Goal: Transaction & Acquisition: Purchase product/service

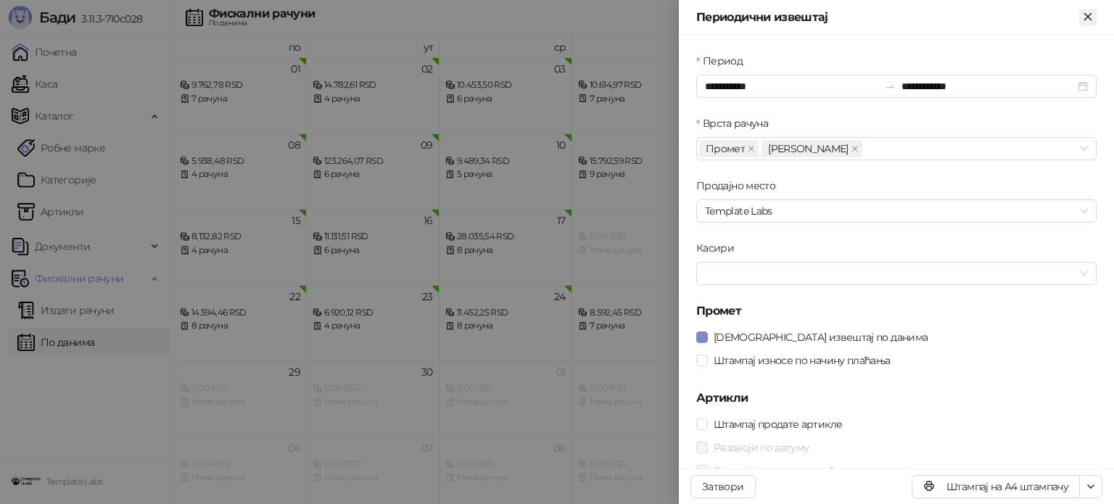
click at [1081, 14] on icon "Close" at bounding box center [1087, 16] width 13 height 13
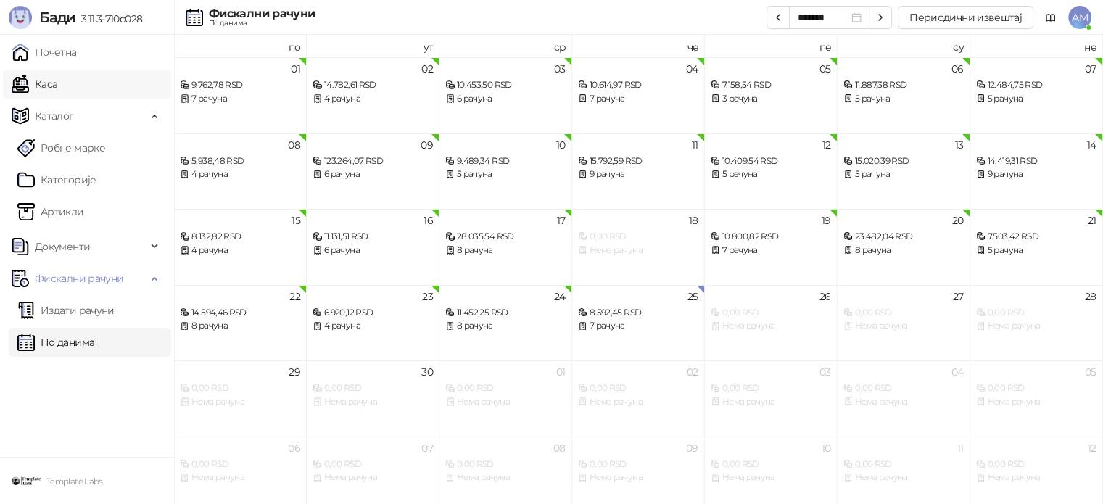
click at [57, 92] on link "Каса" at bounding box center [35, 84] width 46 height 29
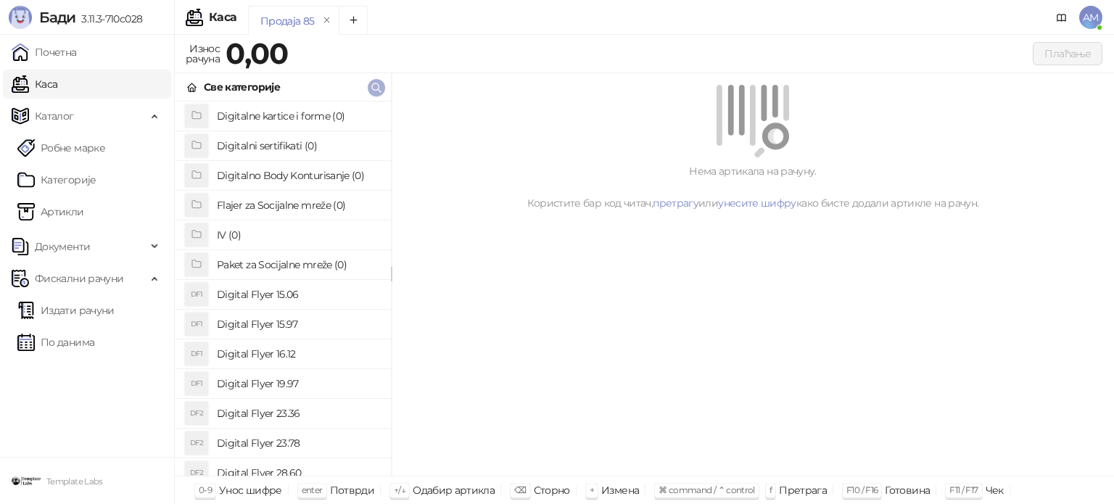
click at [374, 86] on icon "button" at bounding box center [377, 88] width 12 height 12
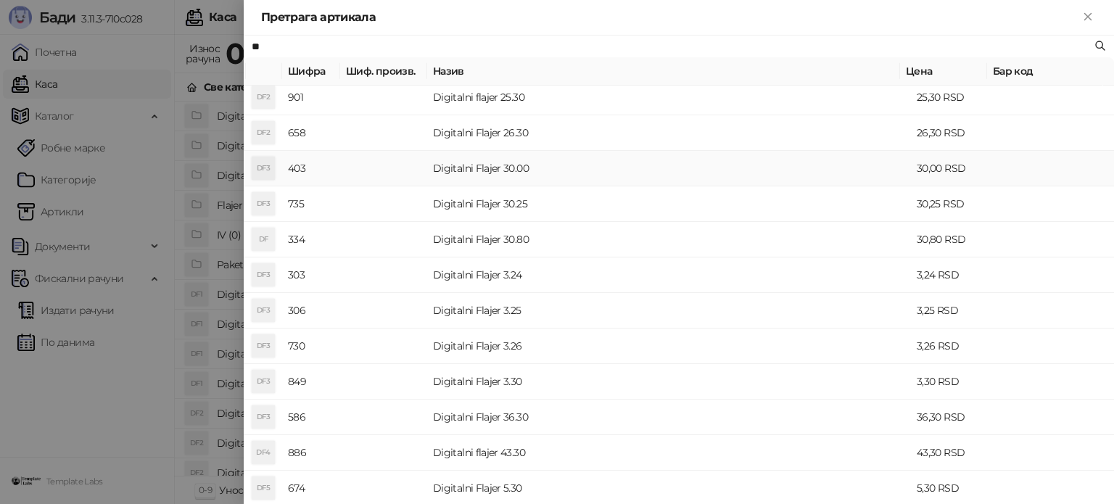
scroll to position [580, 0]
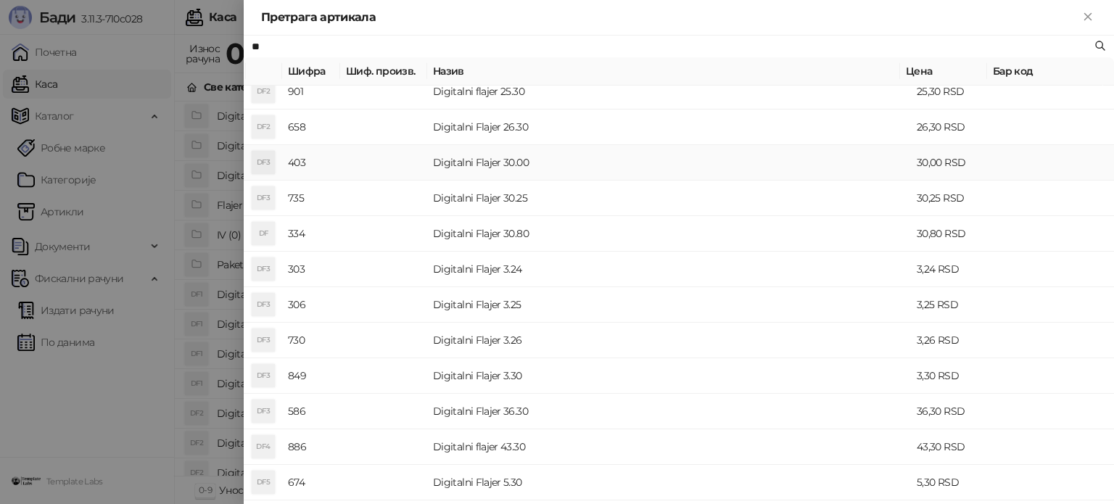
click at [454, 162] on td "Digitalni Flajer 30.00" at bounding box center [669, 163] width 484 height 36
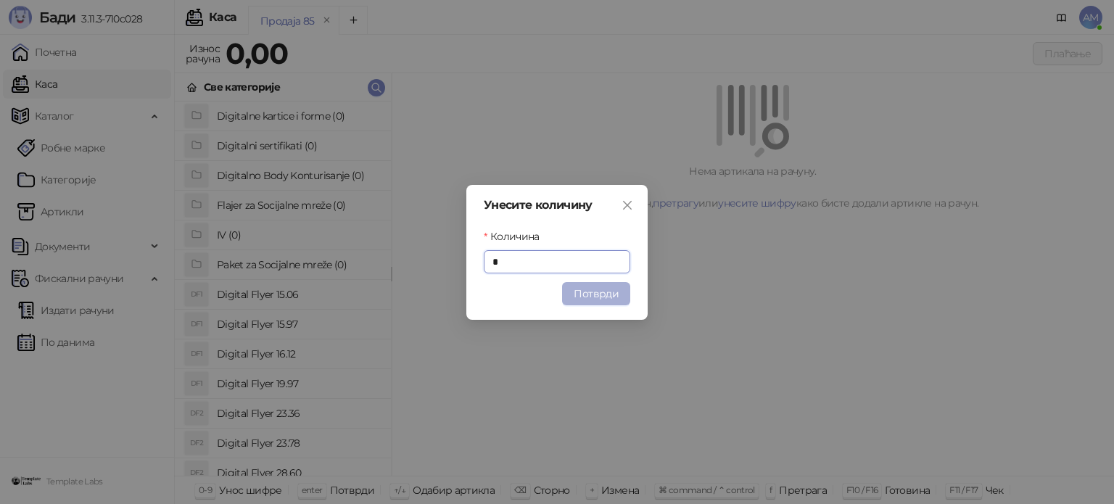
click at [615, 293] on button "Потврди" at bounding box center [596, 293] width 68 height 23
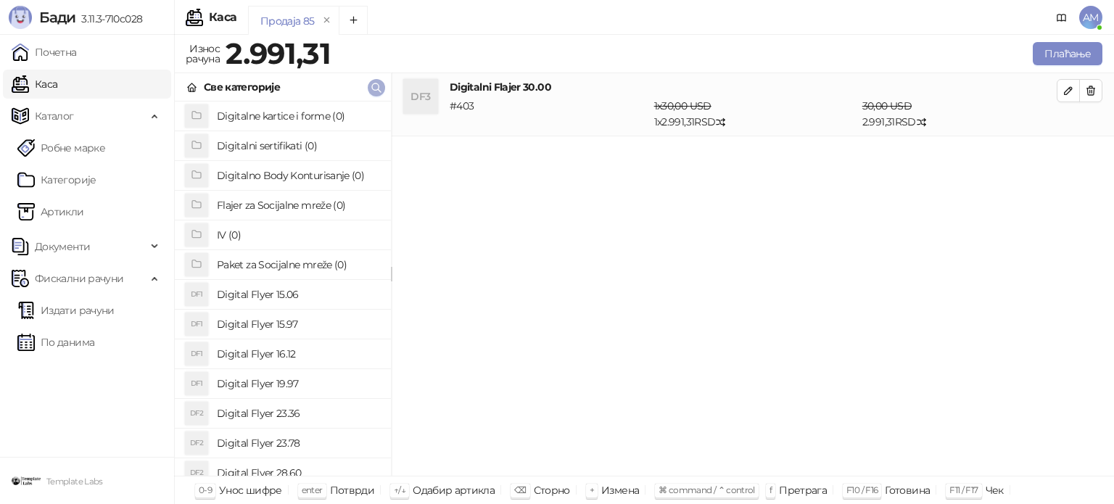
click at [371, 87] on icon "button" at bounding box center [377, 88] width 12 height 12
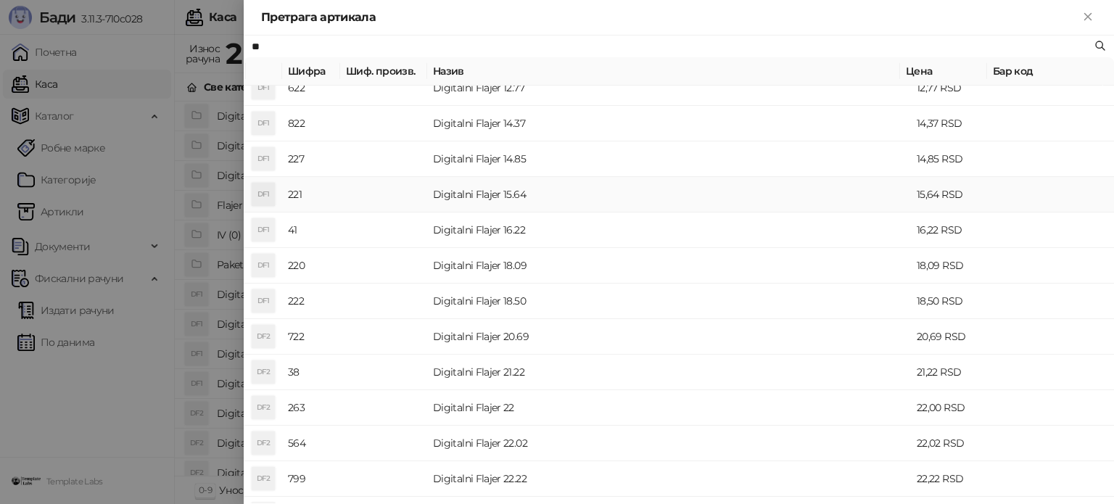
scroll to position [218, 0]
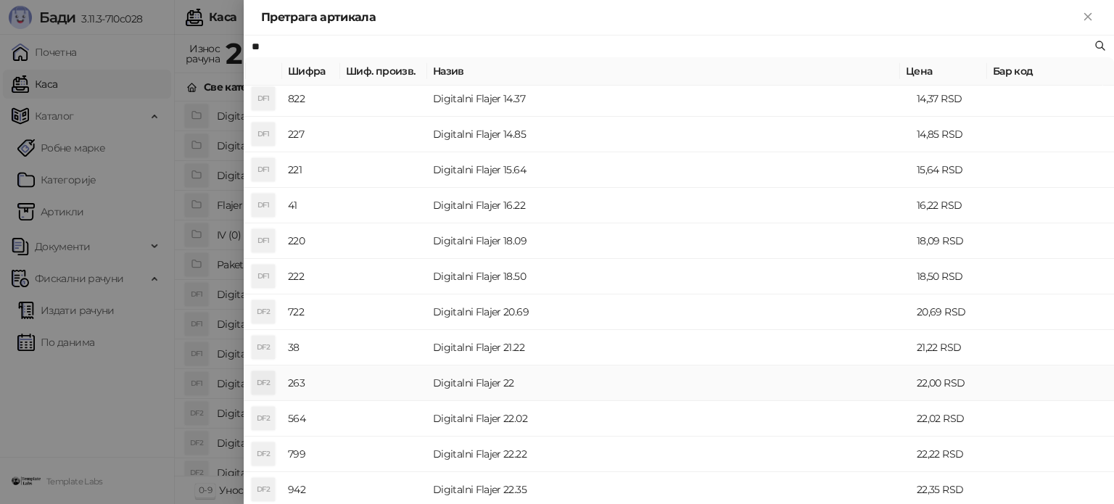
type input "**"
click at [502, 391] on td "Digitalni Flajer 22" at bounding box center [669, 384] width 484 height 36
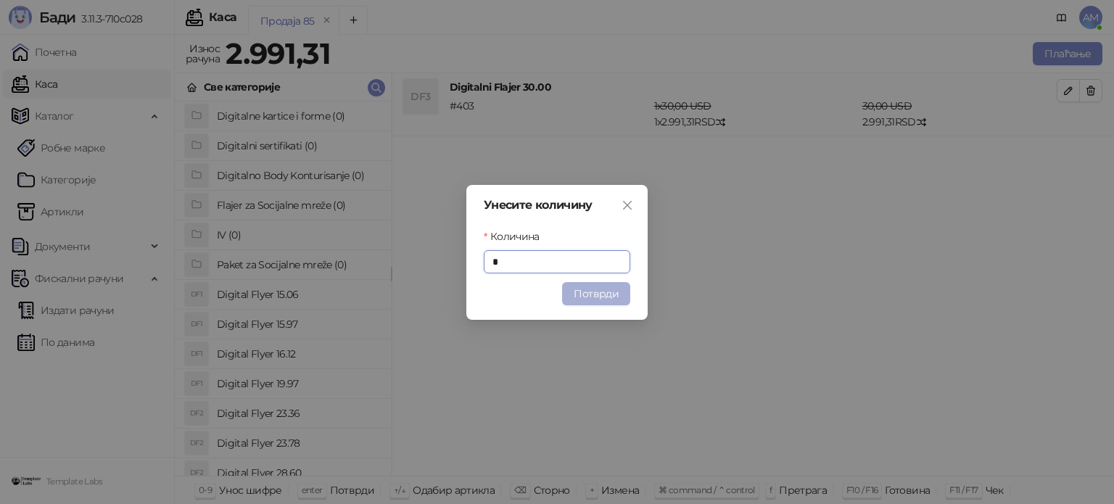
click at [586, 289] on button "Потврди" at bounding box center [596, 293] width 68 height 23
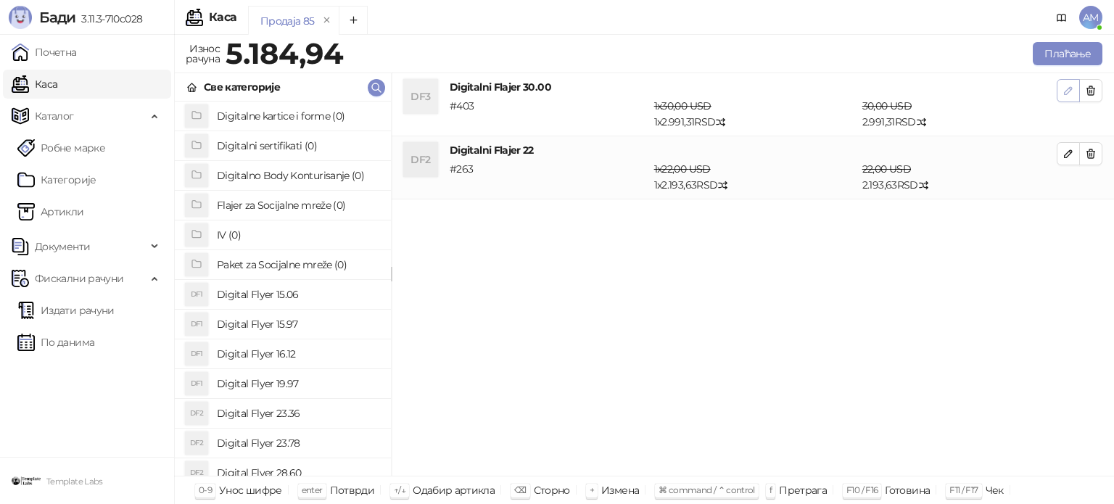
click at [1074, 95] on button "button" at bounding box center [1068, 90] width 23 height 23
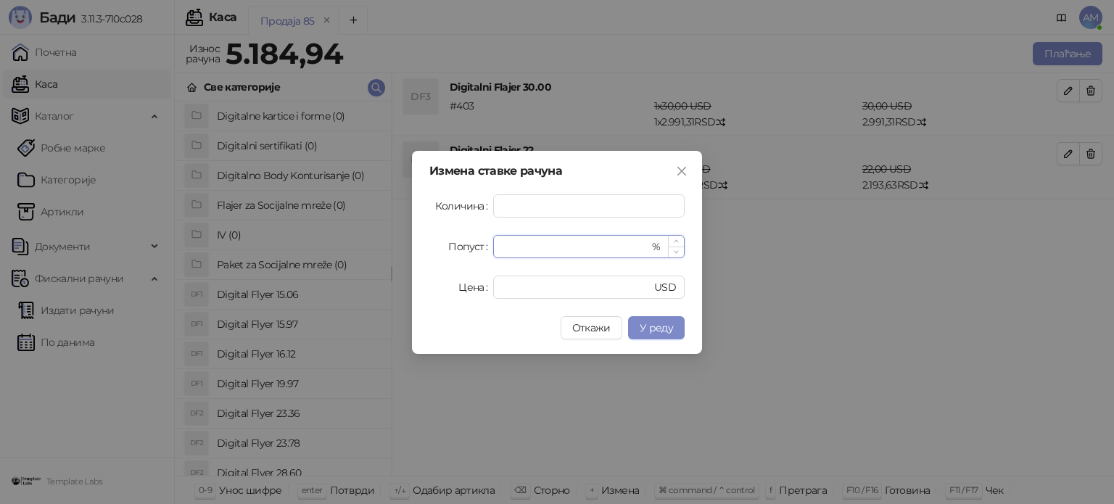
drag, startPoint x: 554, startPoint y: 239, endPoint x: 497, endPoint y: 239, distance: 57.3
click at [497, 239] on div "* %" at bounding box center [588, 246] width 191 height 23
click at [651, 322] on span "У реду" at bounding box center [656, 327] width 33 height 13
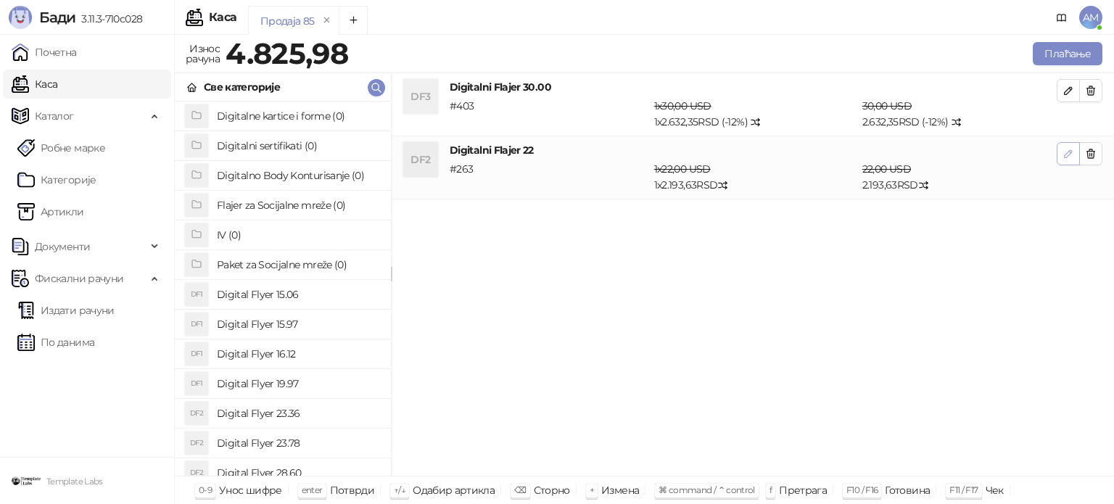
click at [1060, 146] on button "button" at bounding box center [1068, 153] width 23 height 23
type input "*"
type input "**"
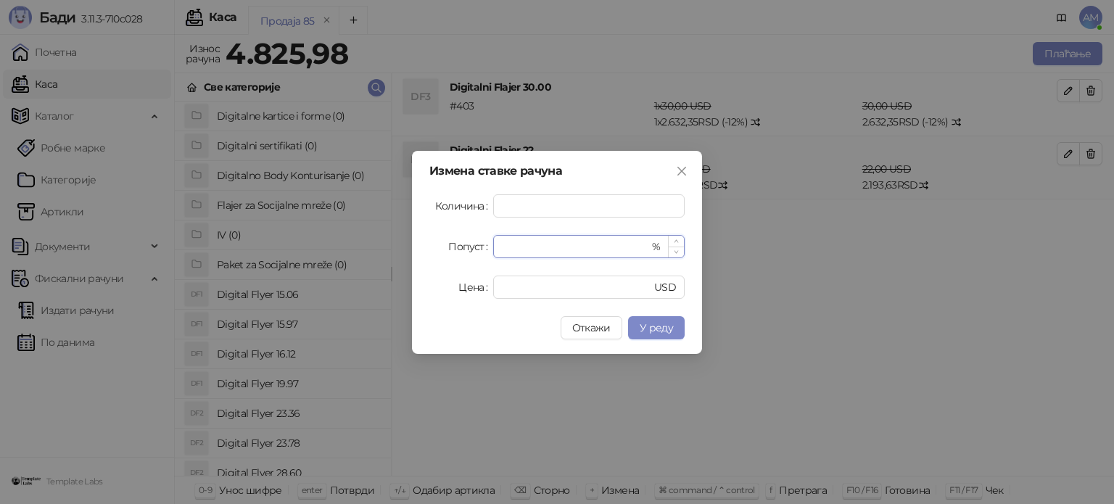
drag, startPoint x: 542, startPoint y: 241, endPoint x: 493, endPoint y: 241, distance: 48.6
click at [493, 241] on div "* %" at bounding box center [588, 246] width 191 height 23
click at [656, 322] on span "У реду" at bounding box center [656, 327] width 33 height 13
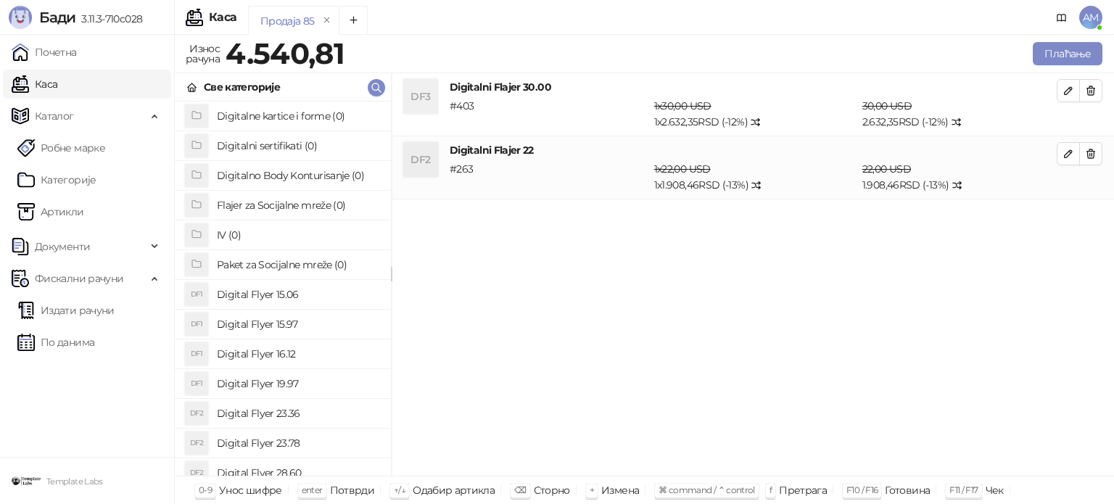
click at [1057, 92] on button "button" at bounding box center [1068, 90] width 23 height 23
type input "**"
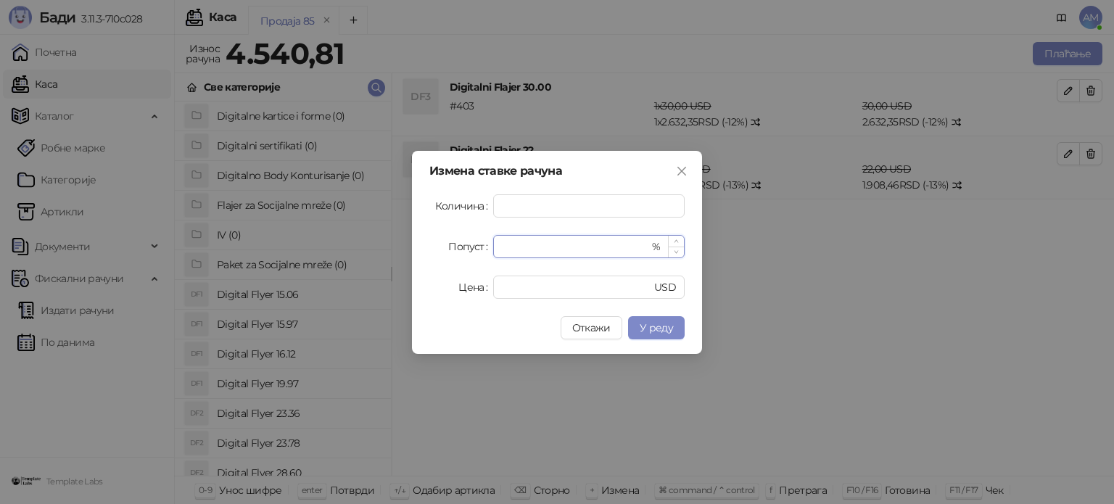
type input "**"
click at [680, 236] on span "Increase Value" at bounding box center [676, 241] width 16 height 11
click at [655, 325] on span "У реду" at bounding box center [656, 327] width 33 height 13
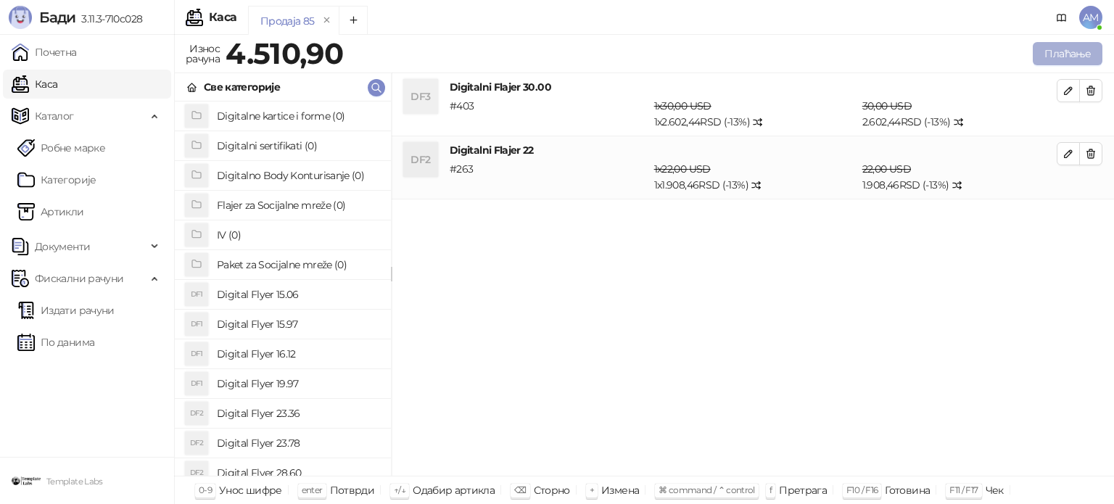
click at [1079, 56] on button "Плаћање" at bounding box center [1068, 53] width 70 height 23
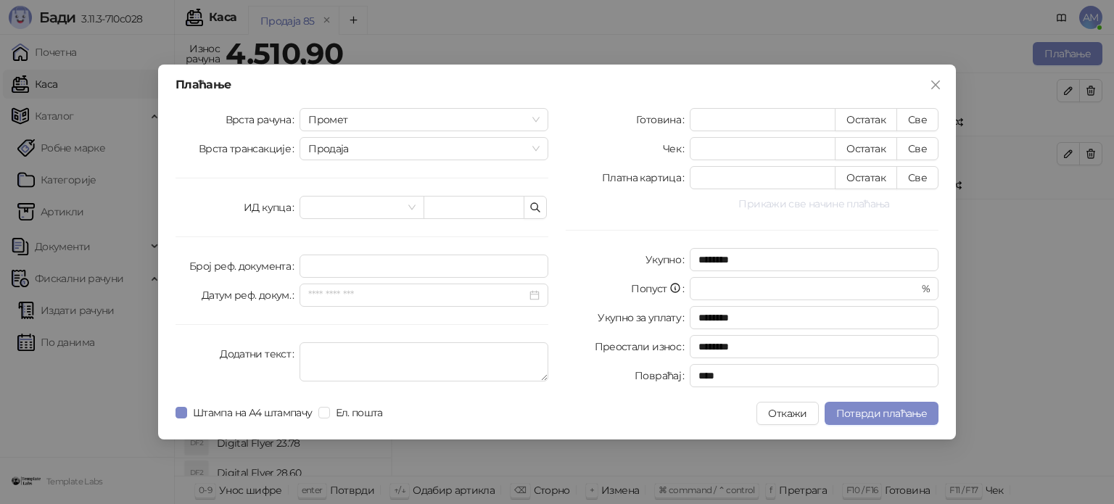
click at [814, 204] on button "Прикажи све начине плаћања" at bounding box center [814, 203] width 249 height 17
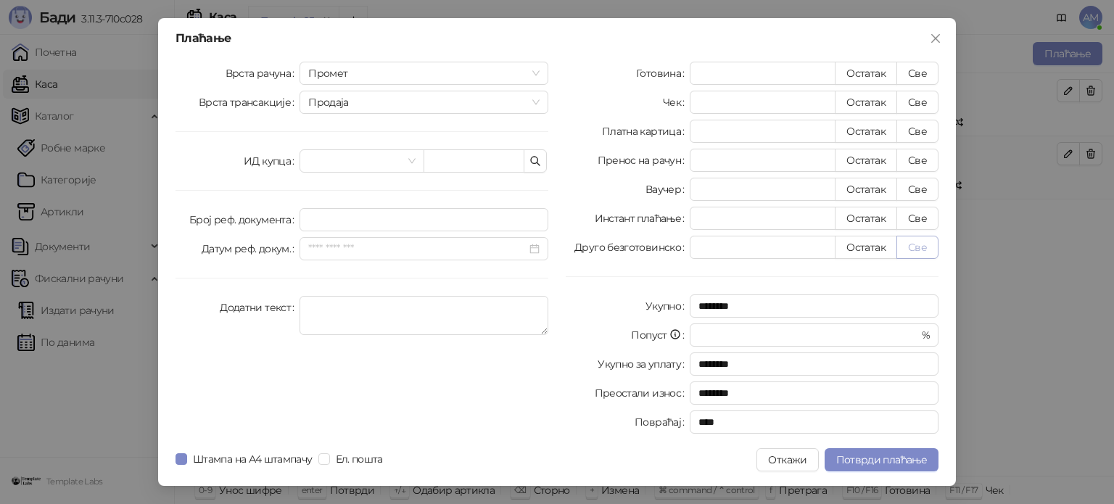
click at [908, 246] on button "Све" at bounding box center [917, 247] width 42 height 23
type input "******"
type input "****"
click at [880, 455] on span "Потврди плаћање" at bounding box center [881, 459] width 91 height 13
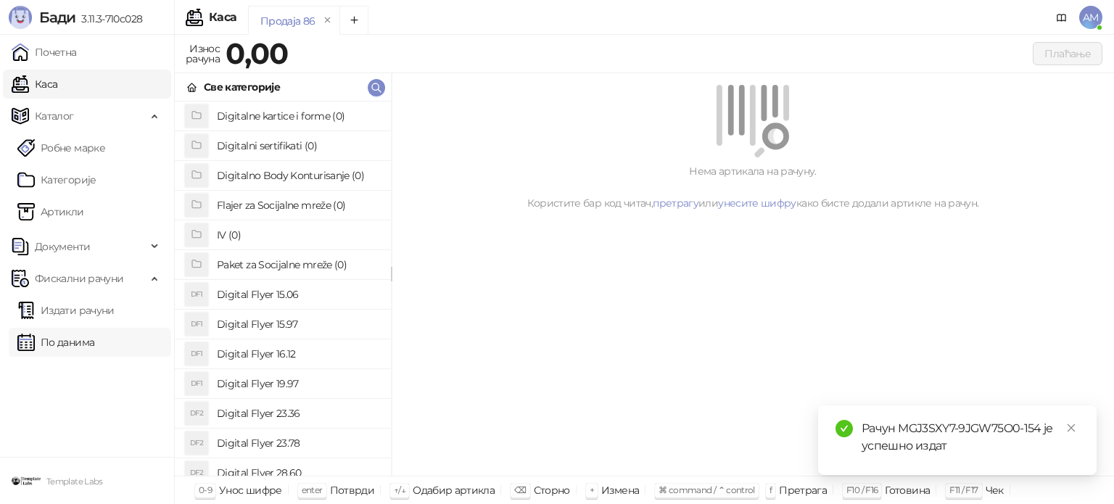
click at [87, 334] on link "По данима" at bounding box center [55, 342] width 77 height 29
